Goal: Information Seeking & Learning: Learn about a topic

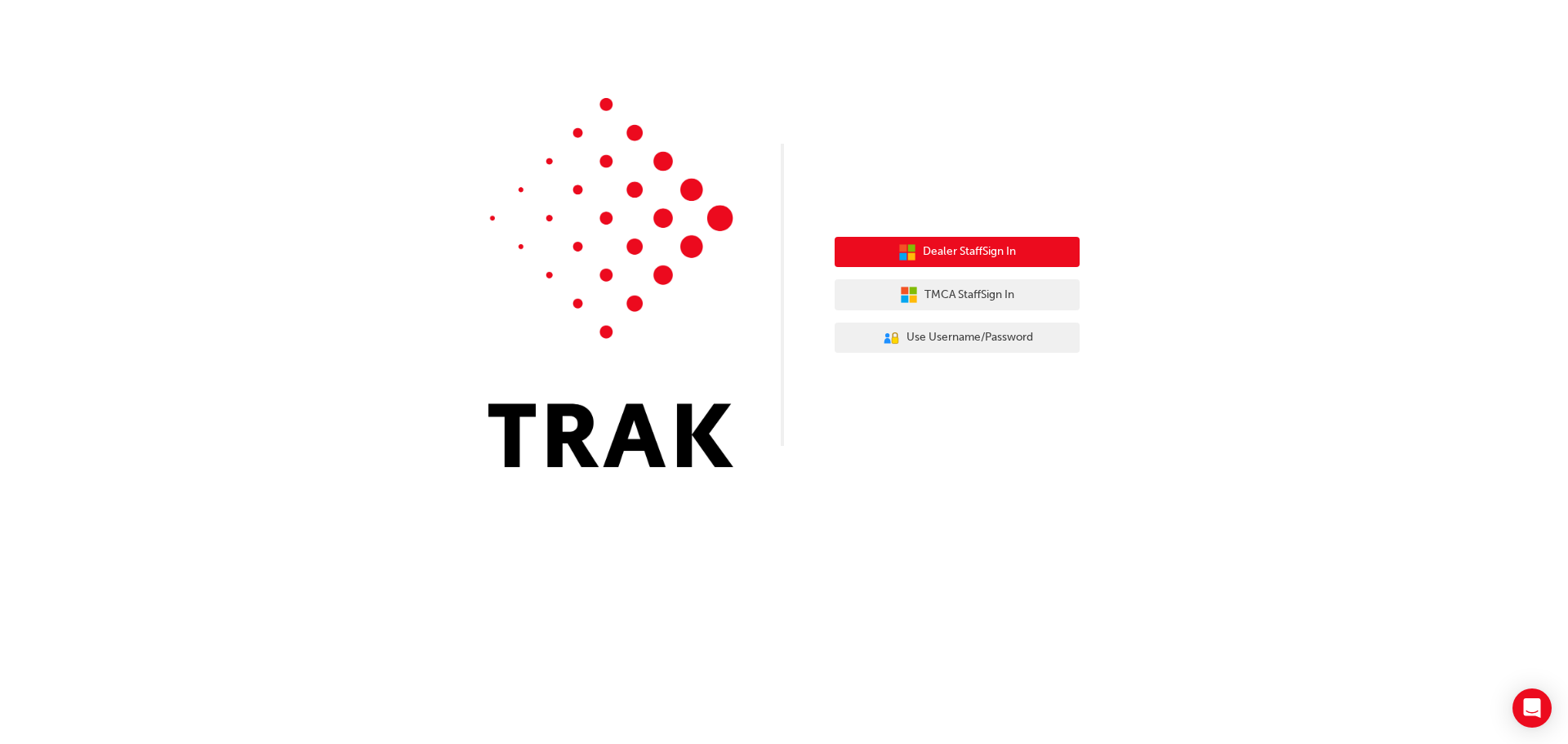
click at [973, 260] on span "Dealer Staff Sign In" at bounding box center [970, 252] width 93 height 19
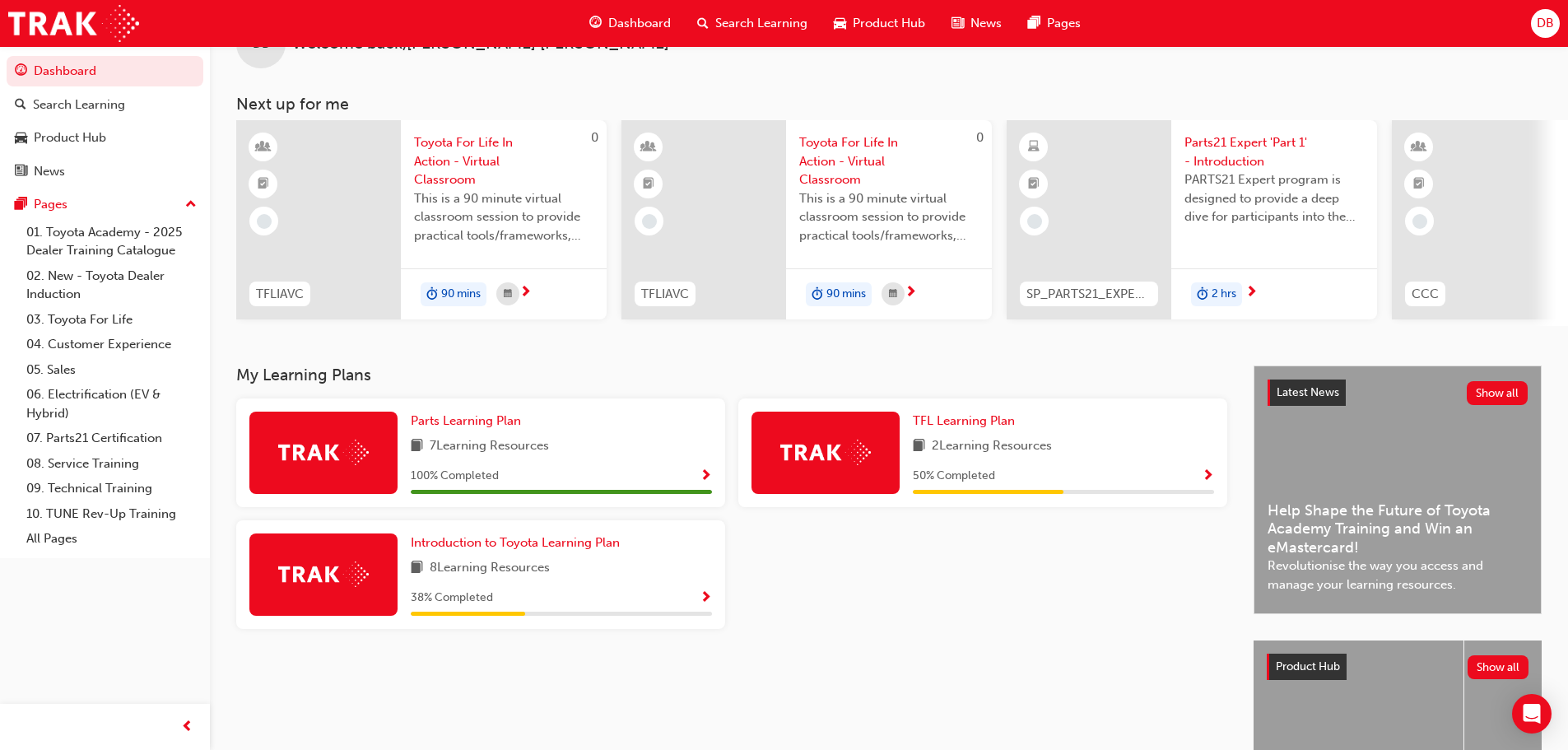
scroll to position [82, 0]
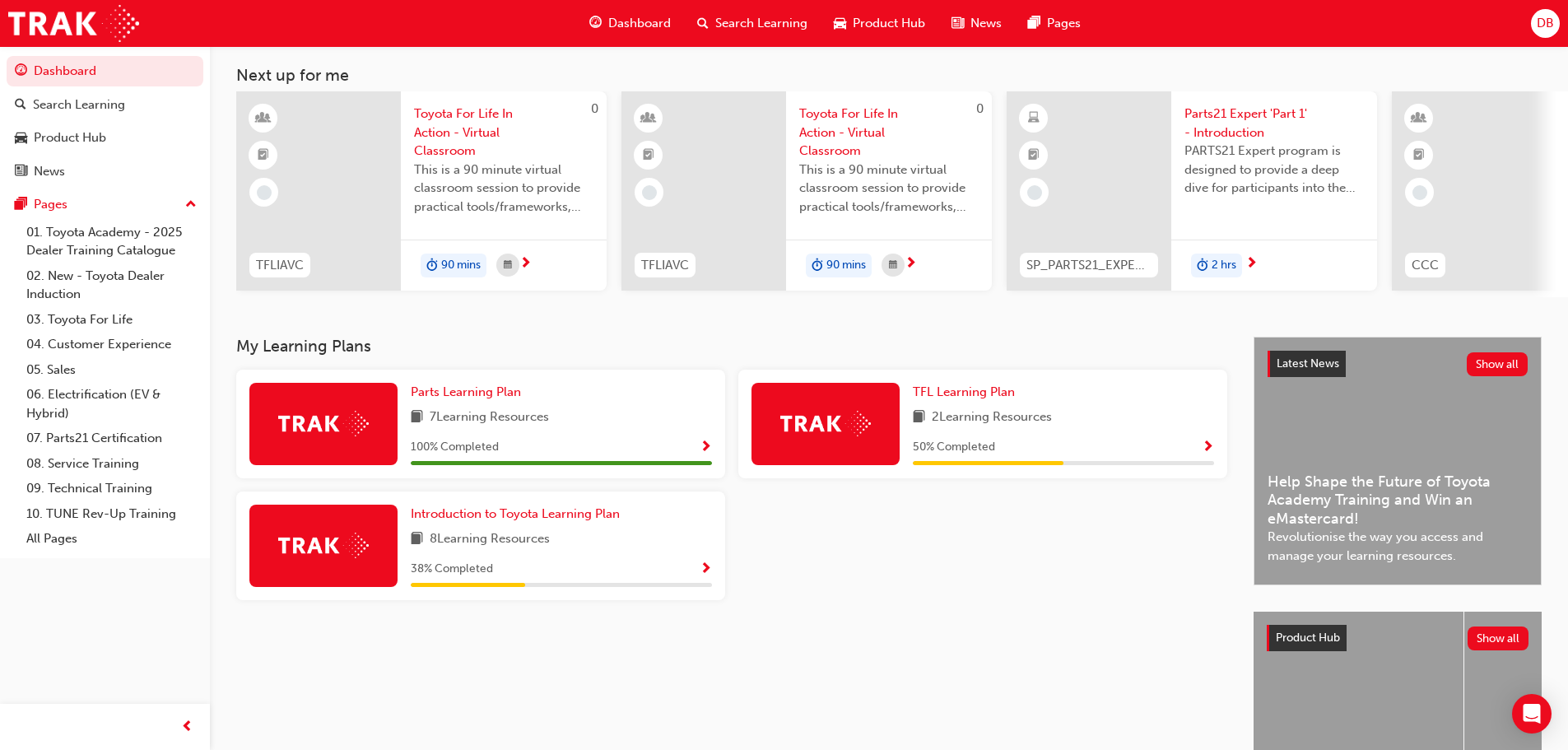
click at [1210, 454] on span "Show Progress" at bounding box center [1208, 447] width 12 height 15
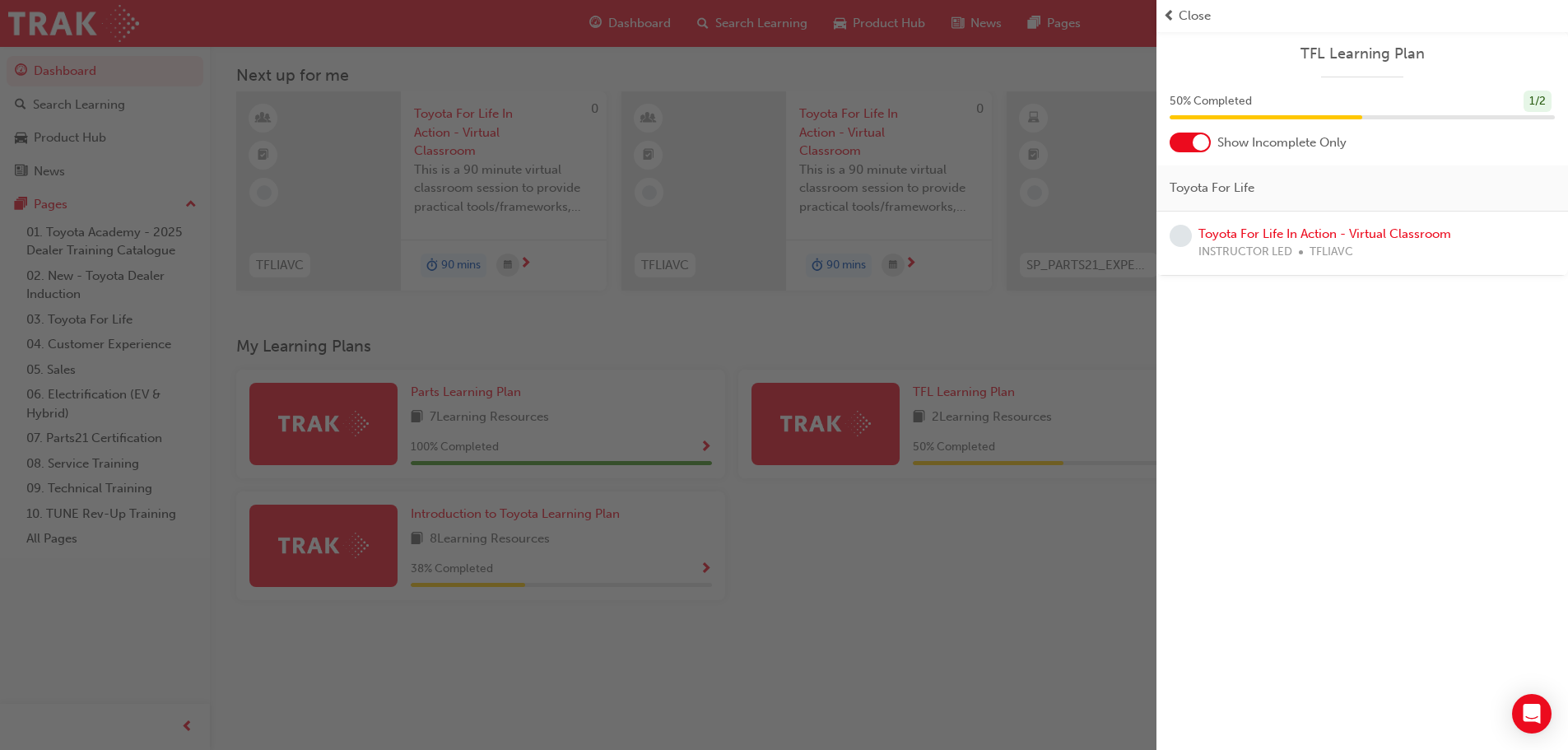
click at [702, 575] on div "button" at bounding box center [578, 375] width 1157 height 750
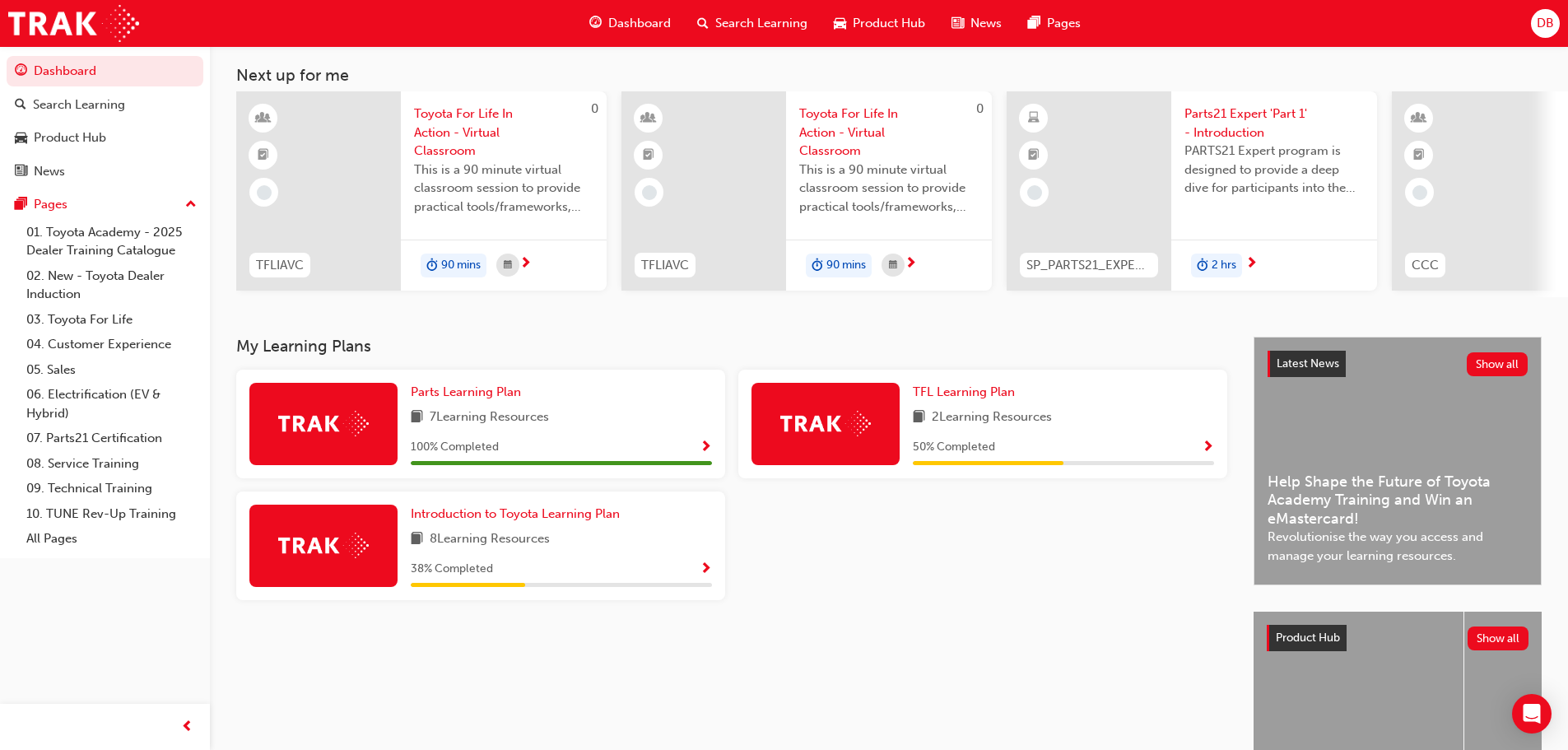
click at [706, 572] on span "Show Progress" at bounding box center [705, 570] width 12 height 15
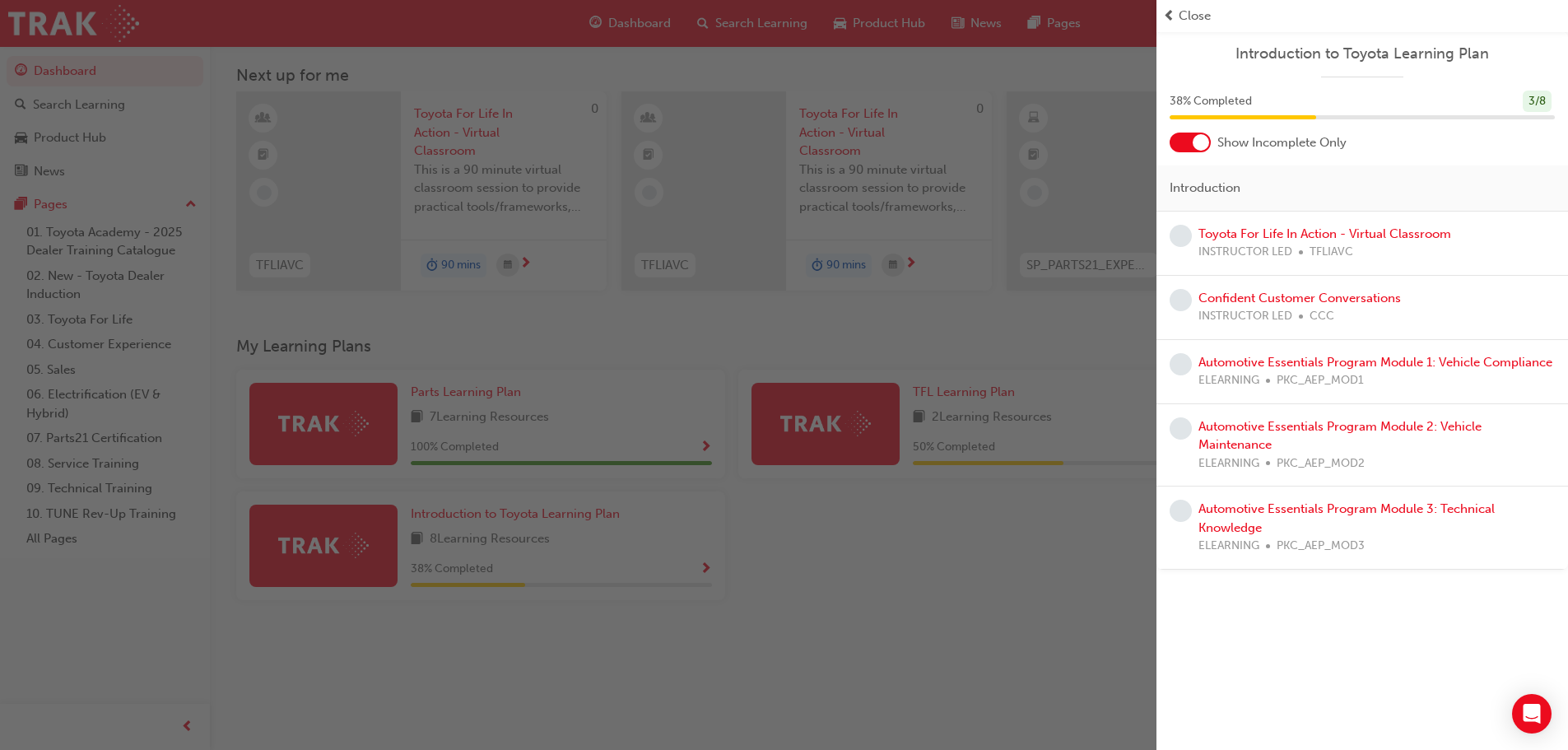
click at [675, 644] on div "button" at bounding box center [578, 375] width 1157 height 750
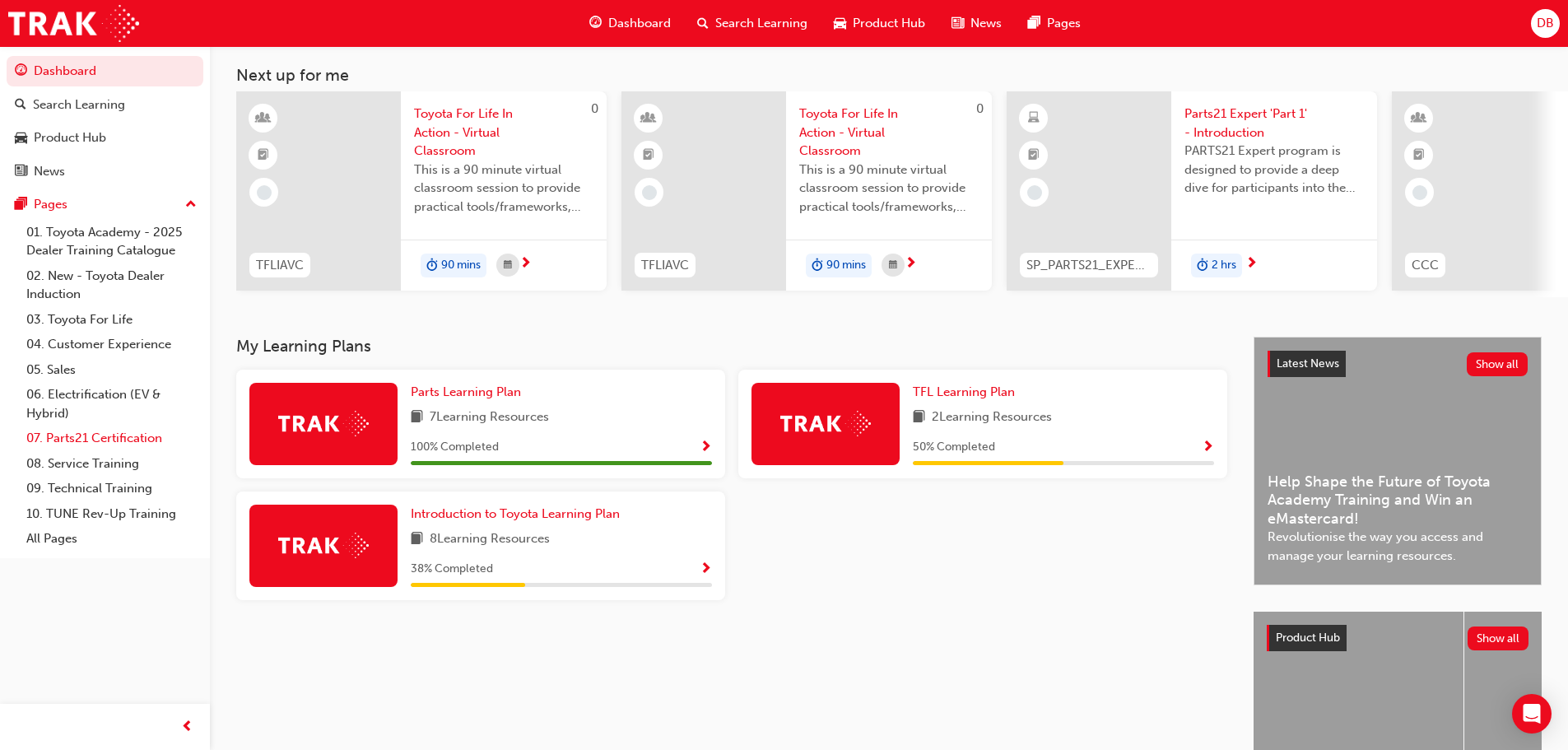
click at [85, 443] on link "07. Parts21 Certification" at bounding box center [111, 439] width 184 height 26
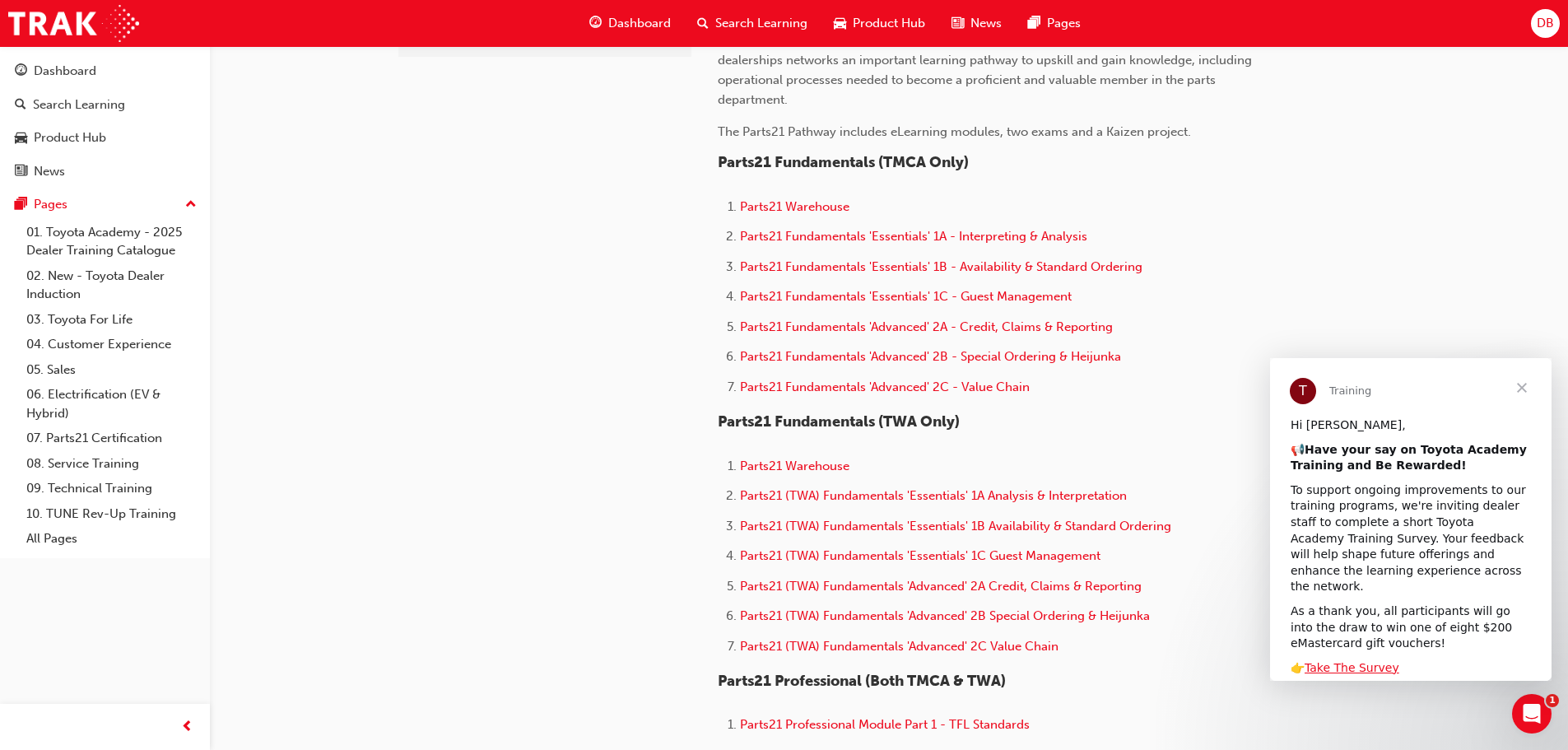
click at [1522, 388] on span "Close" at bounding box center [1521, 387] width 59 height 59
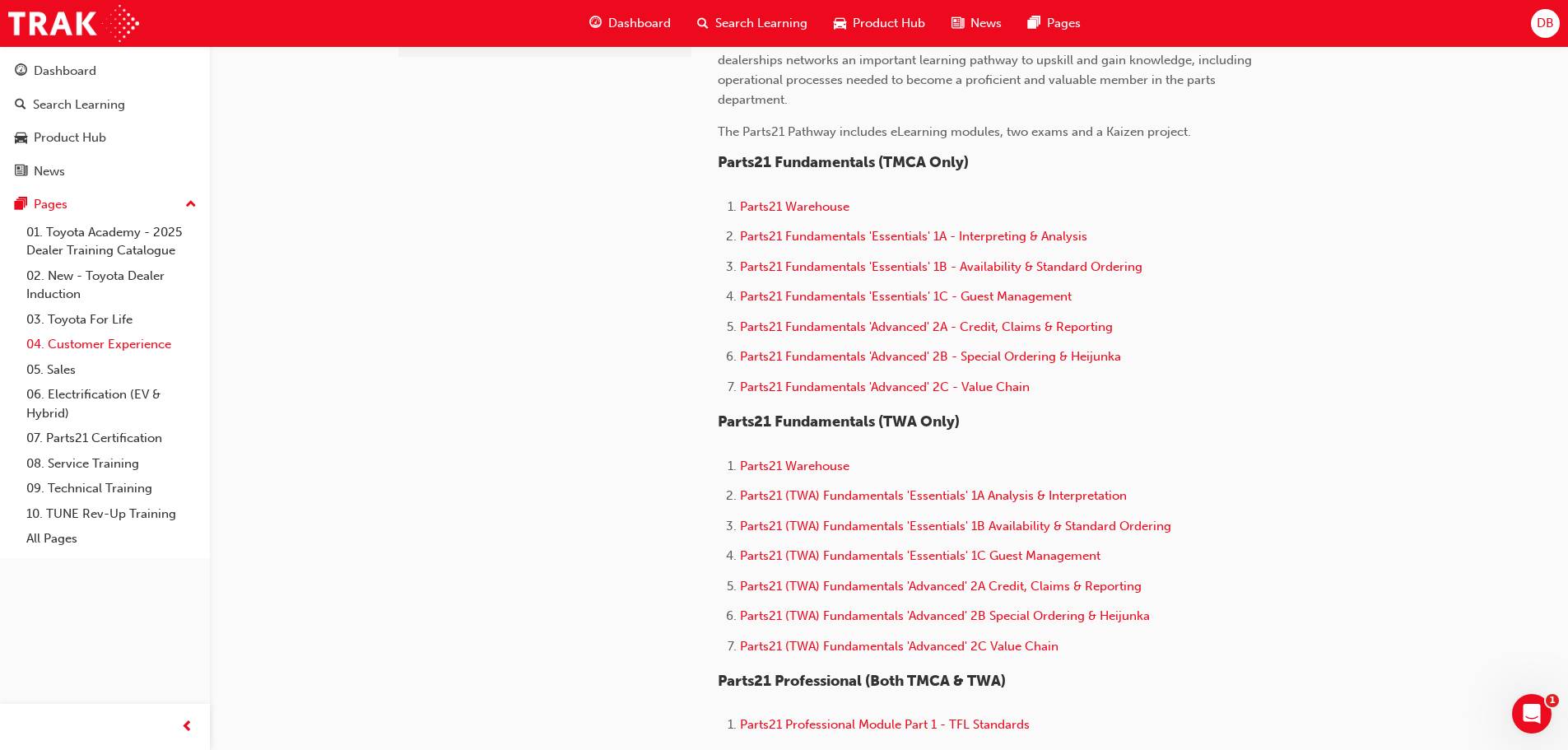
click at [82, 348] on link "04. Customer Experience" at bounding box center [111, 345] width 184 height 26
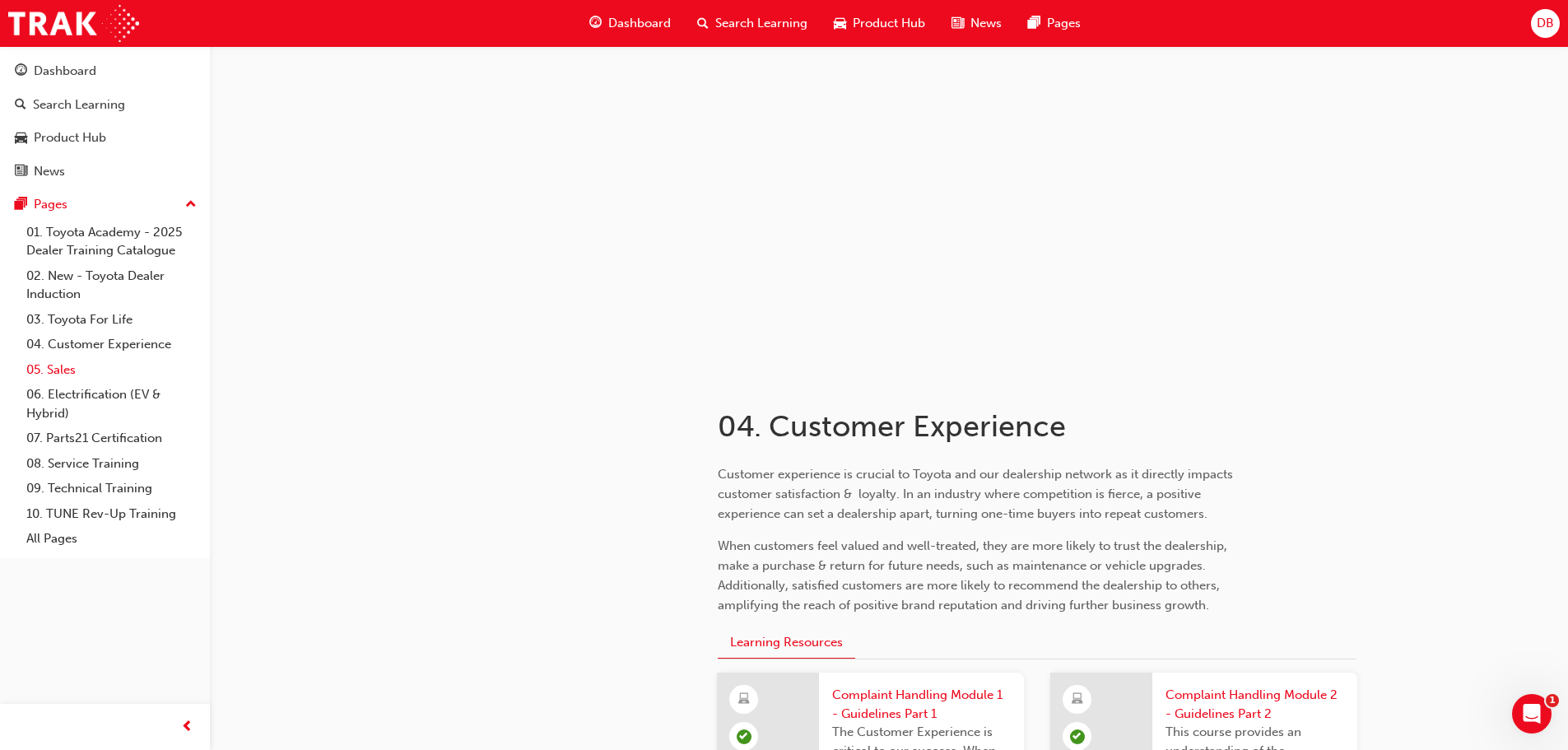
click at [72, 370] on link "05. Sales" at bounding box center [111, 370] width 184 height 26
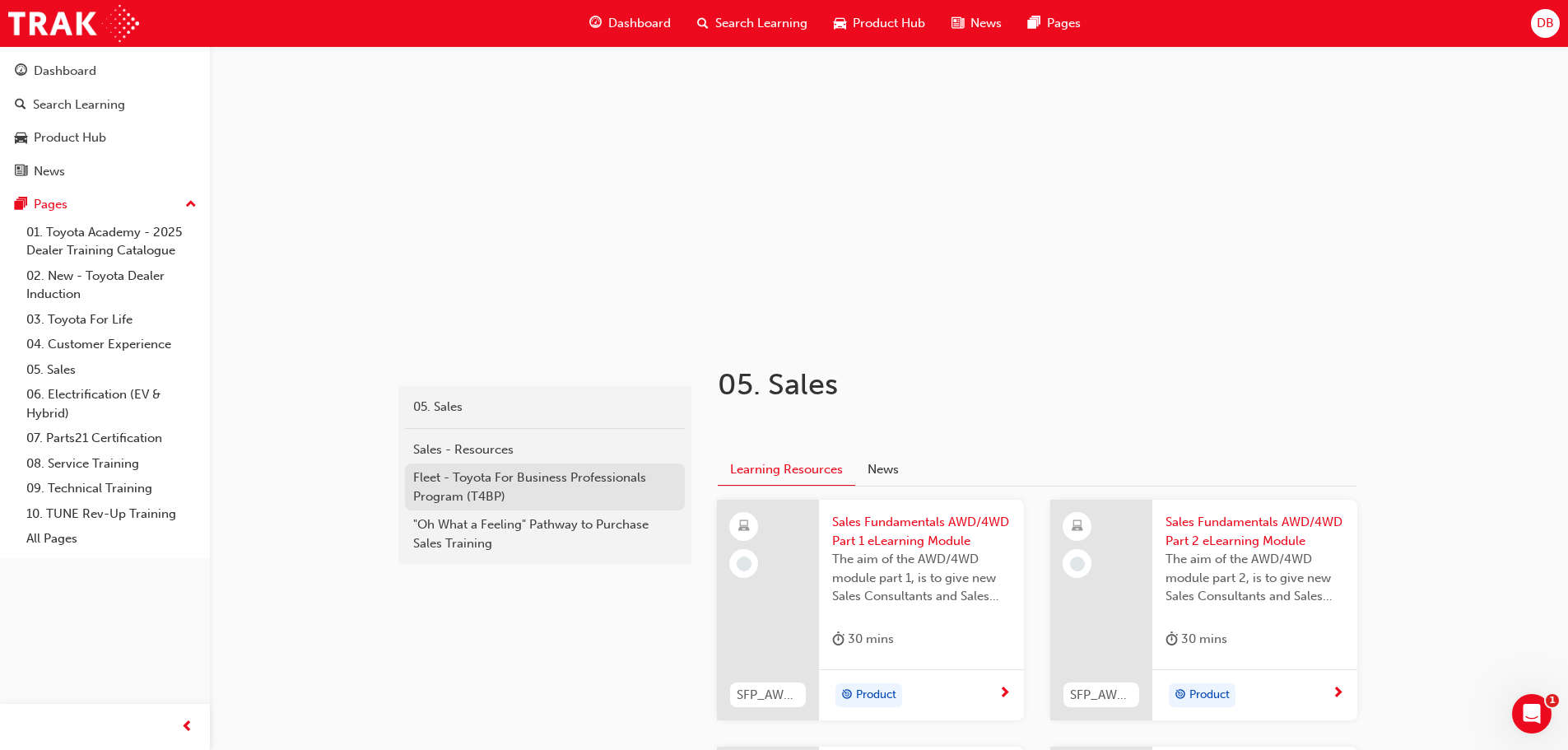
scroll to position [82, 0]
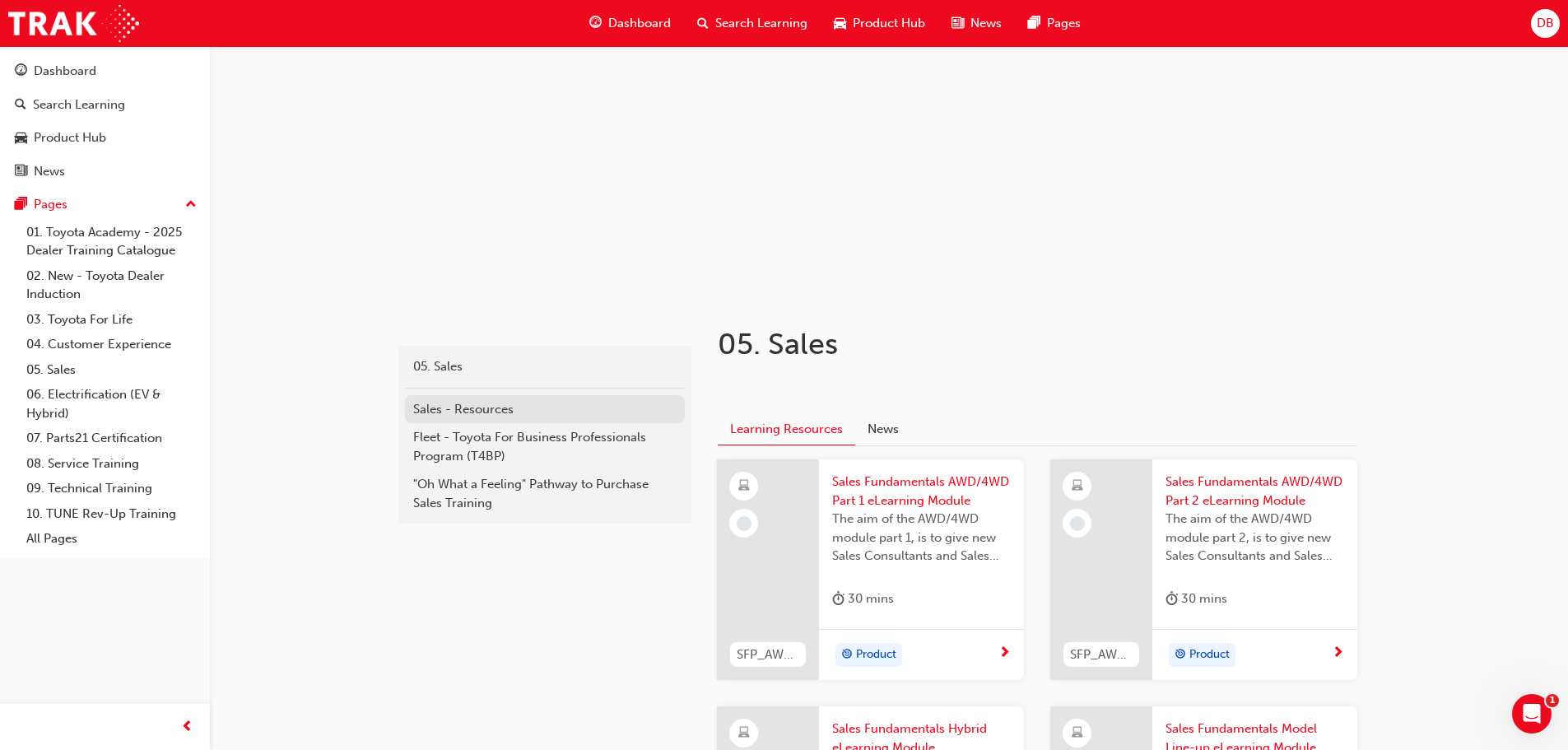
click at [466, 408] on div "Sales - Resources" at bounding box center [545, 410] width 263 height 19
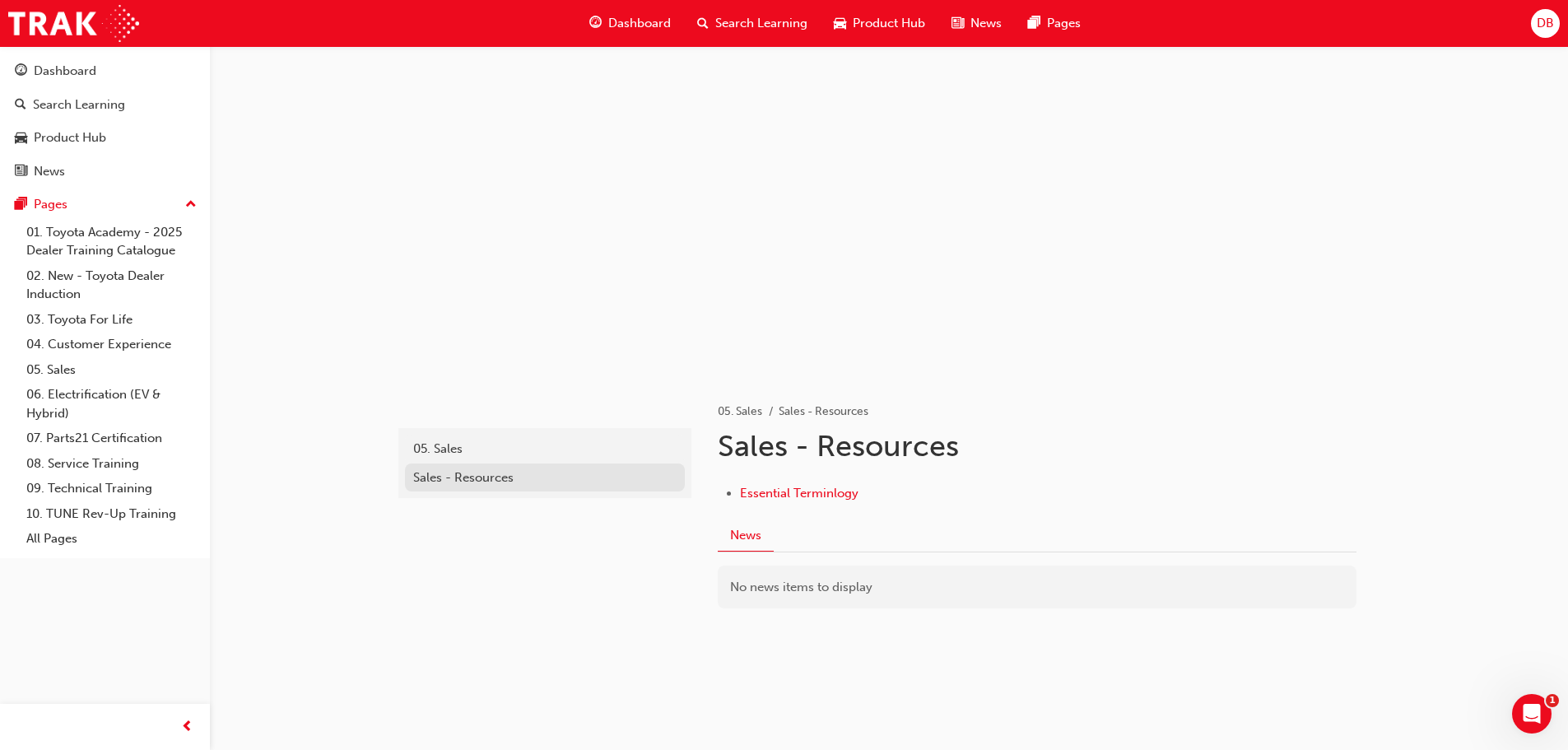
click at [463, 481] on div "Sales - Resources" at bounding box center [545, 478] width 263 height 19
click at [459, 457] on div "05. Sales" at bounding box center [545, 449] width 263 height 19
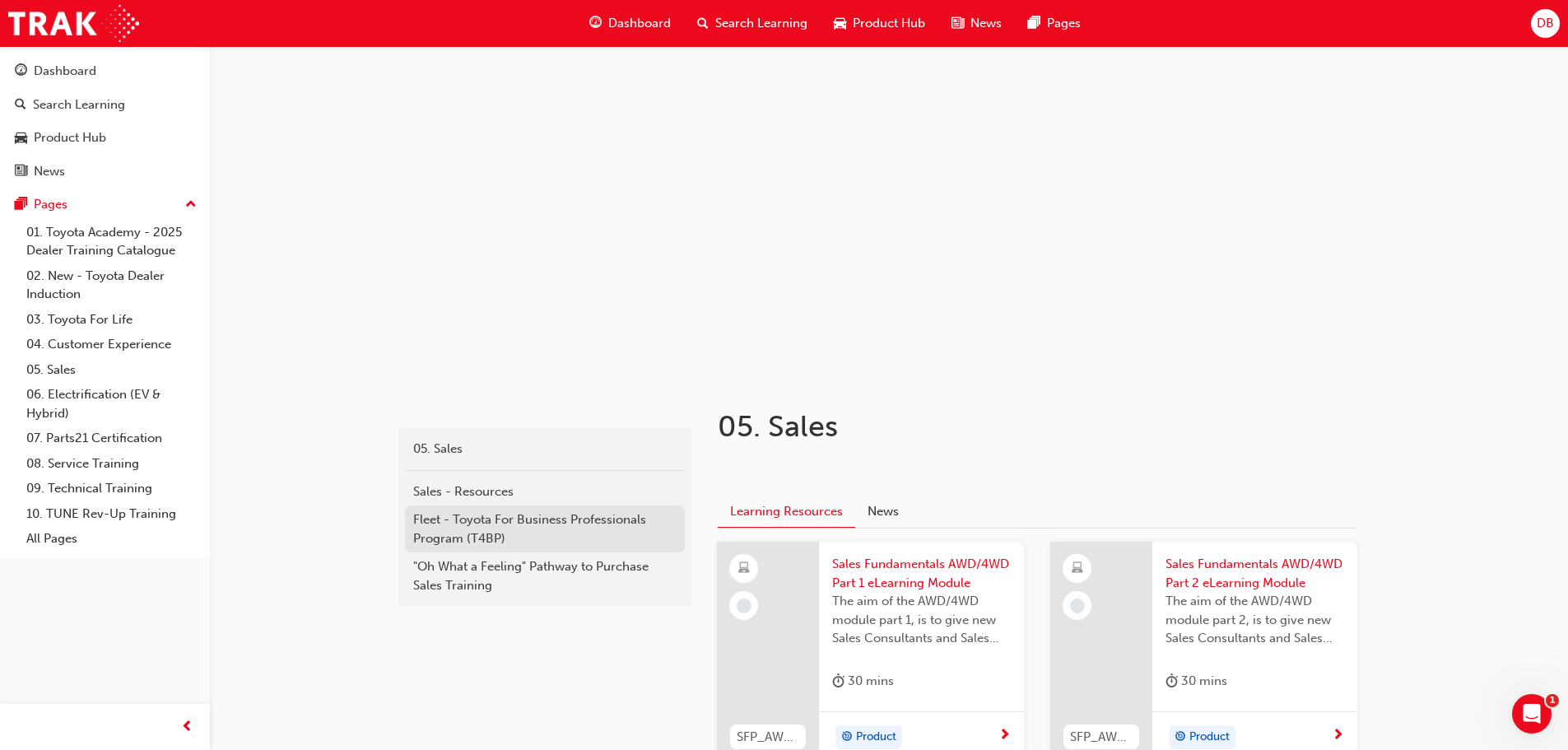
click at [473, 534] on div "Fleet - Toyota For Business Professionals Program (T4BP)" at bounding box center [545, 529] width 263 height 37
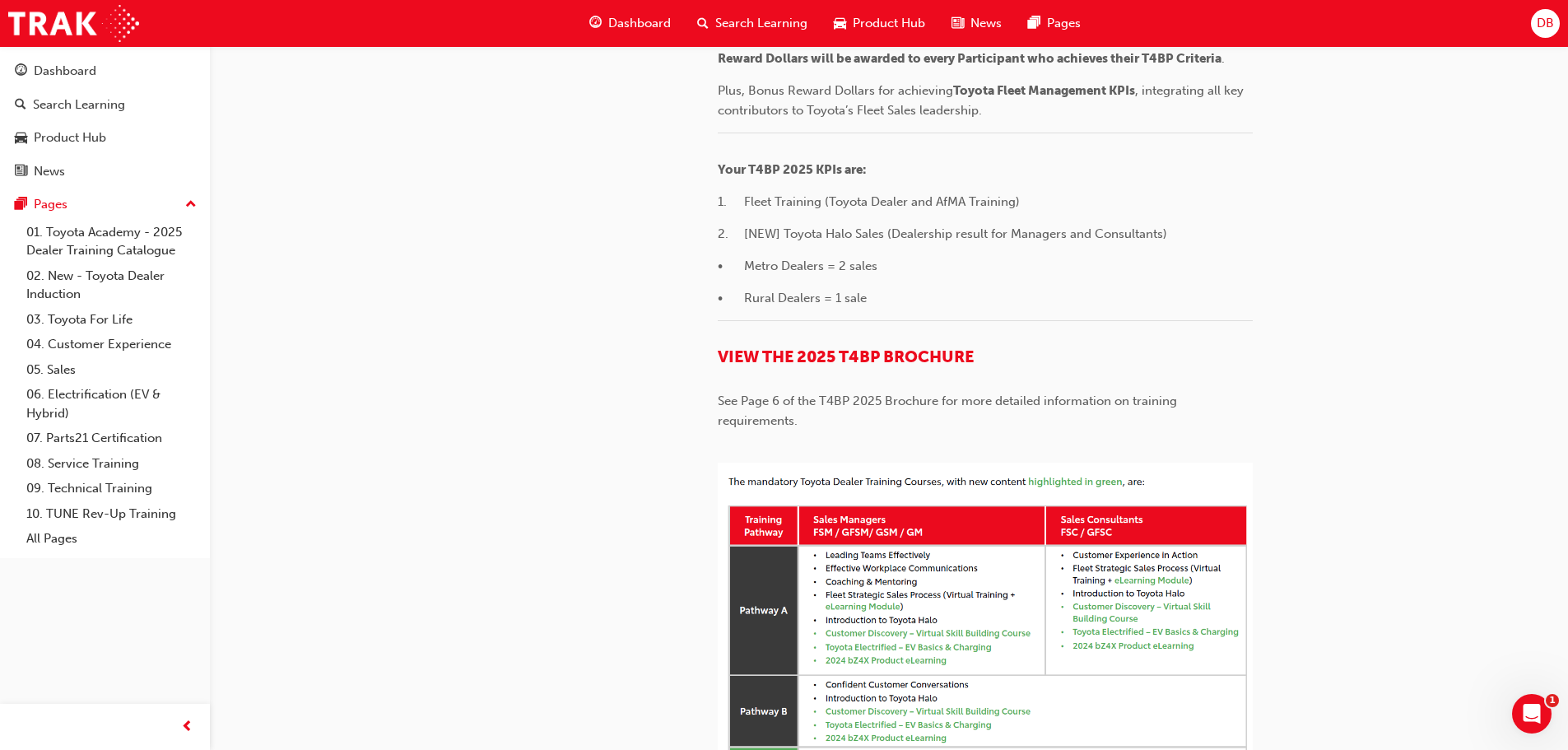
scroll to position [494, 0]
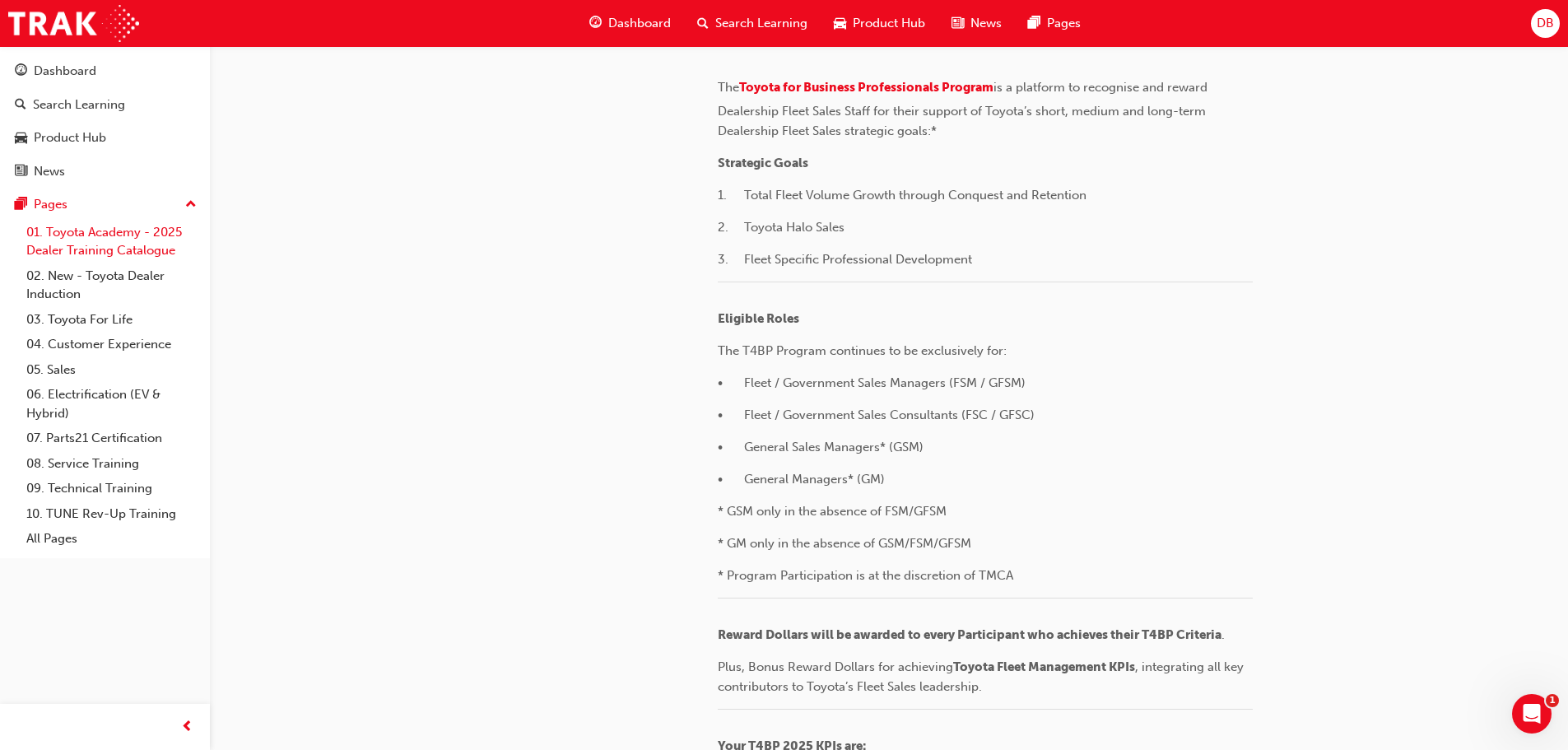
click at [147, 245] on link "01. Toyota Academy - 2025 Dealer Training Catalogue" at bounding box center [111, 241] width 184 height 44
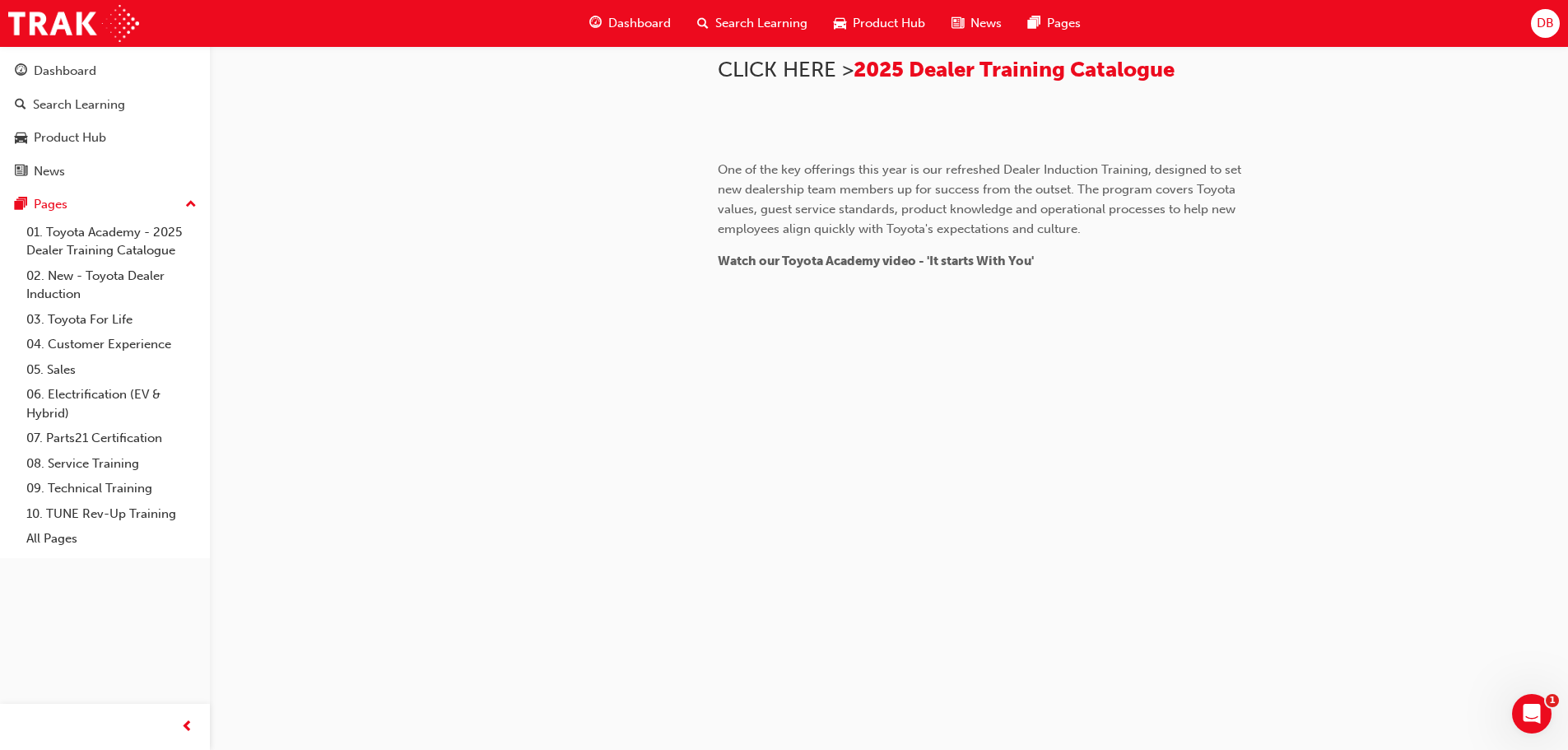
scroll to position [1520, 0]
click at [56, 538] on link "All Pages" at bounding box center [111, 539] width 184 height 26
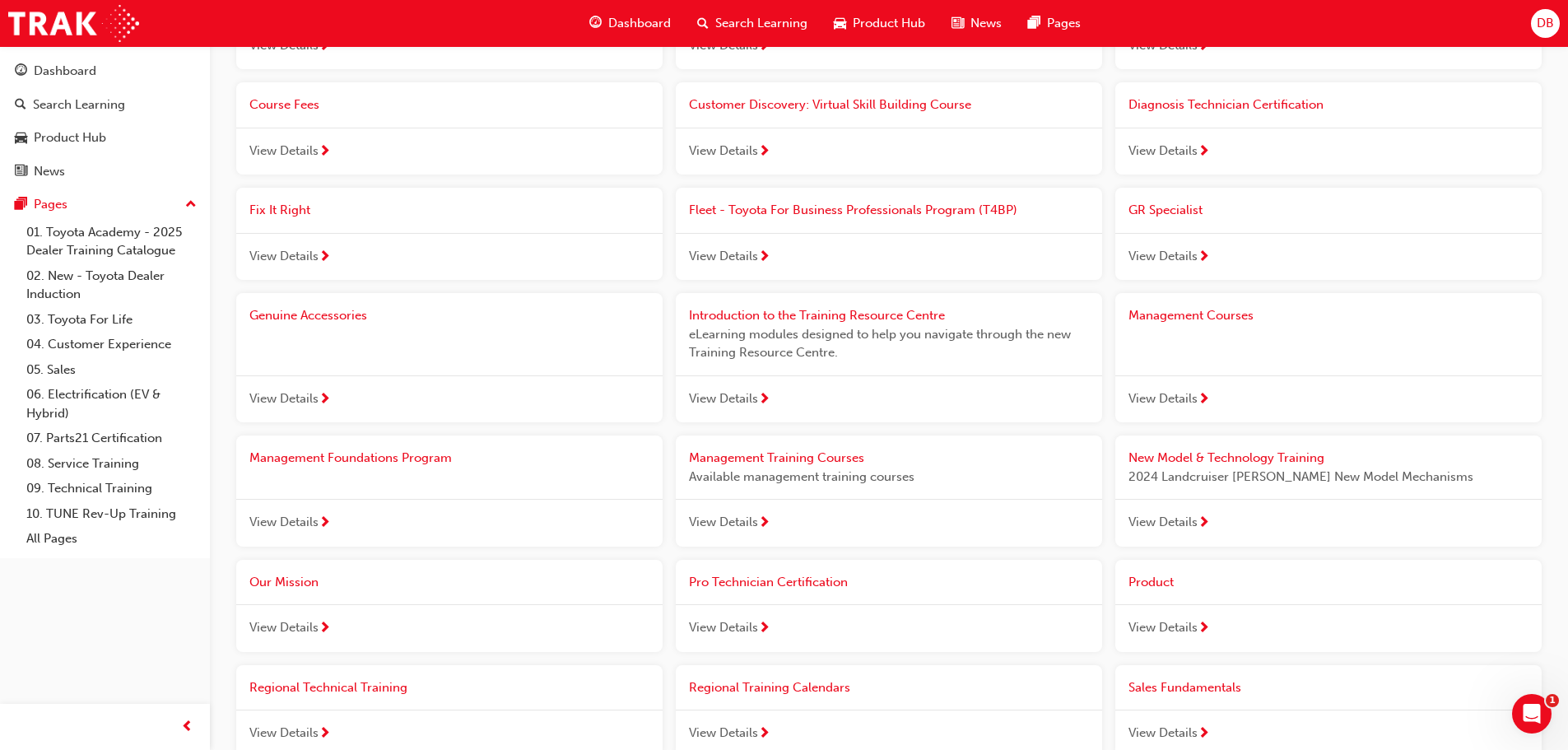
scroll to position [824, 0]
